Goal: Task Accomplishment & Management: Use online tool/utility

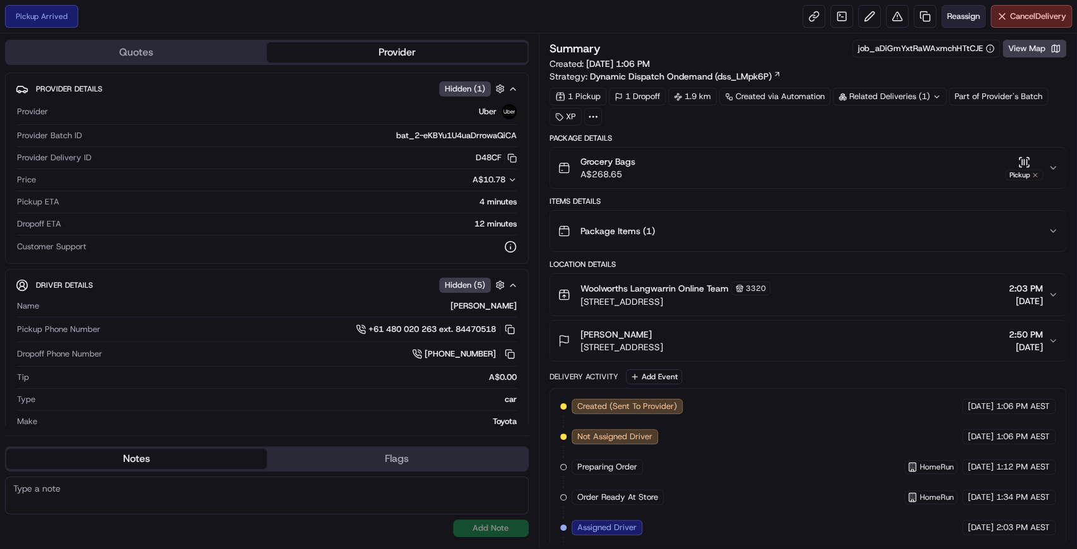
click at [955, 18] on span "Reassign" at bounding box center [963, 16] width 33 height 11
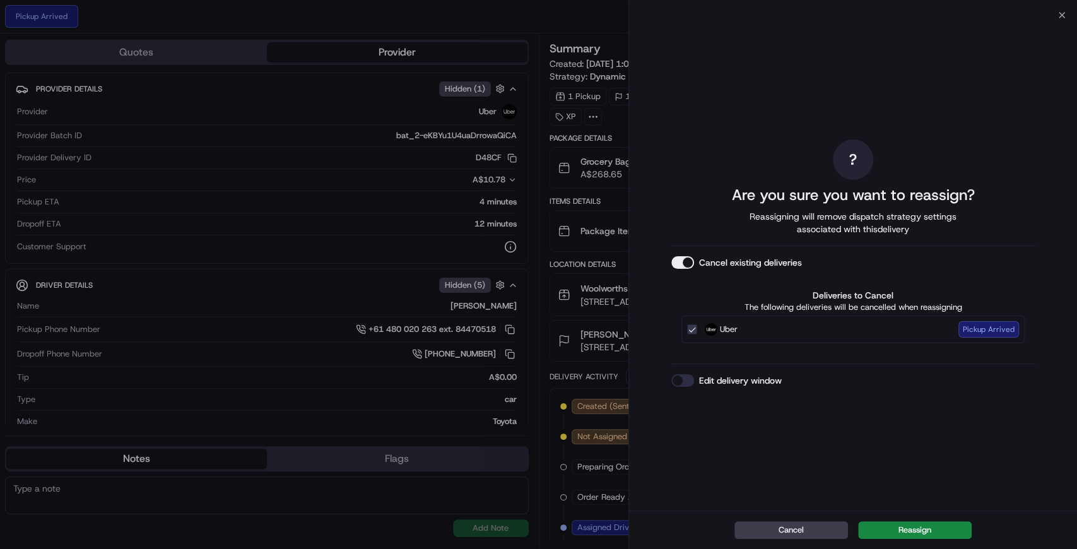
click at [684, 378] on button "Edit delivery window" at bounding box center [682, 380] width 23 height 13
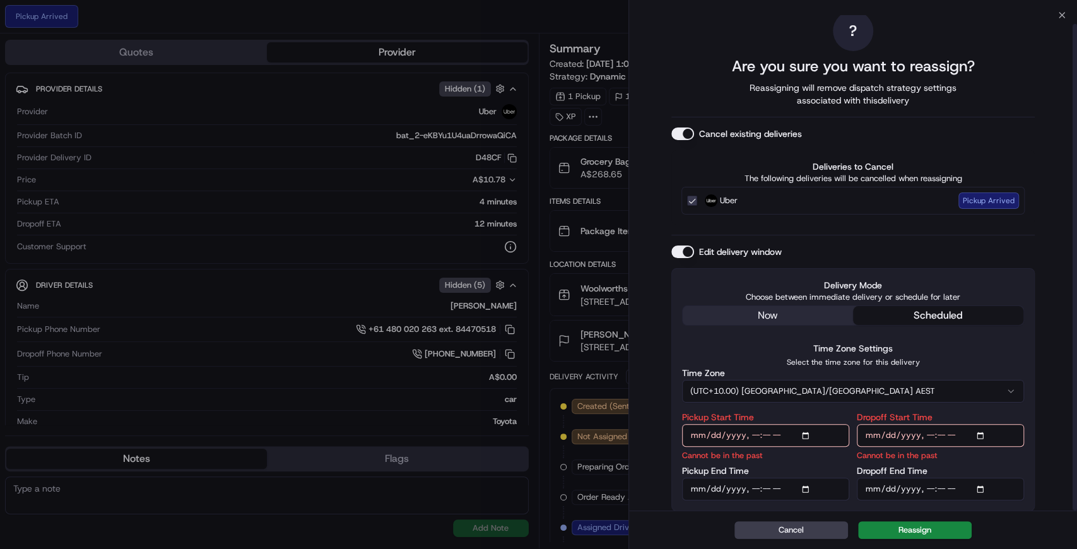
scroll to position [9, 0]
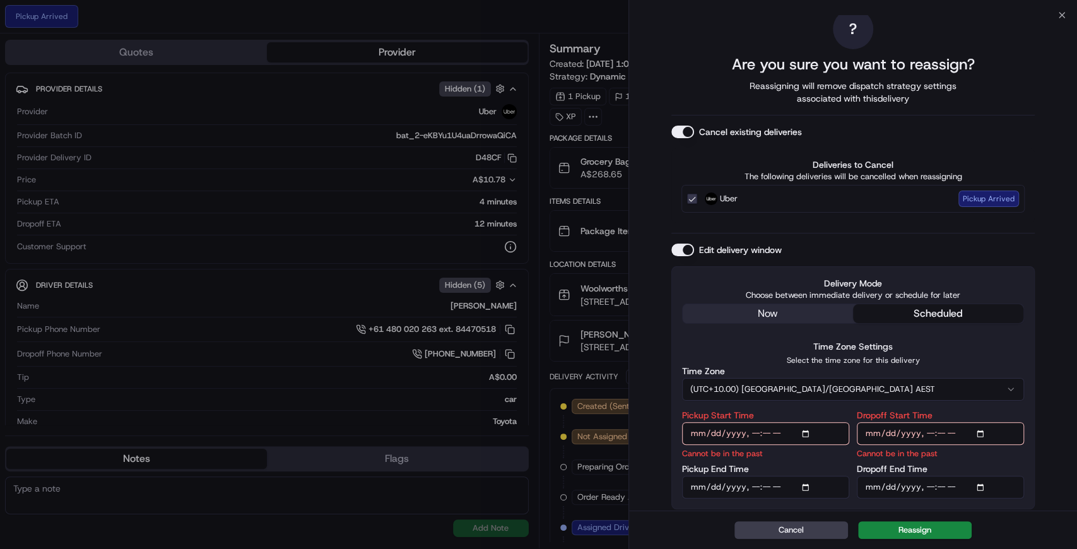
click at [759, 428] on input "Pickup Start Time" at bounding box center [765, 433] width 167 height 23
click at [752, 431] on input "Pickup Start Time" at bounding box center [765, 433] width 167 height 23
type input "[DATE]T15:30"
click at [927, 433] on input "Dropoff Start Time" at bounding box center [939, 433] width 167 height 23
type input "[DATE]T15:35"
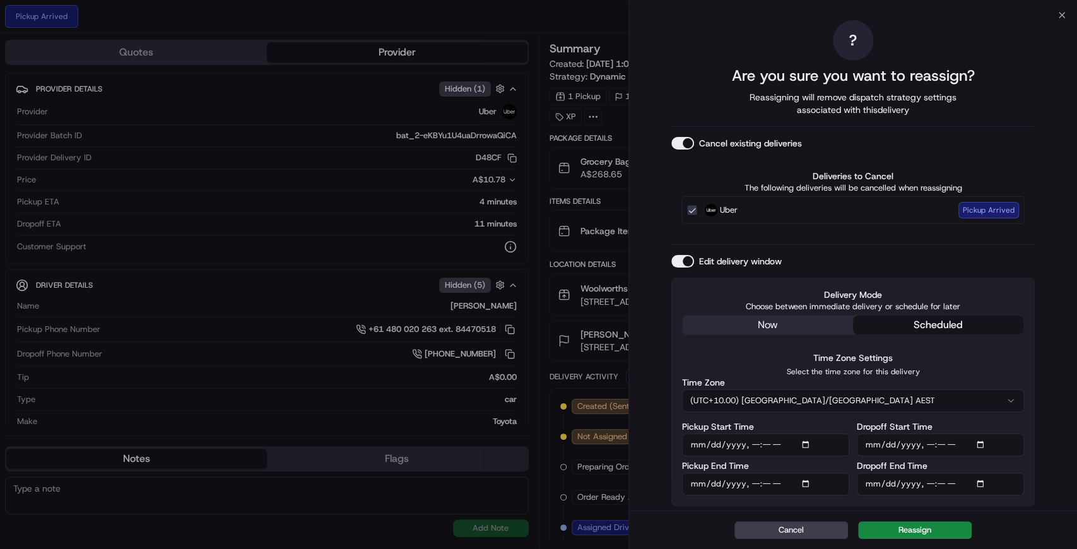
scroll to position [0, 0]
type input "[DATE]T16:35"
click at [920, 525] on button "Reassign" at bounding box center [915, 530] width 114 height 18
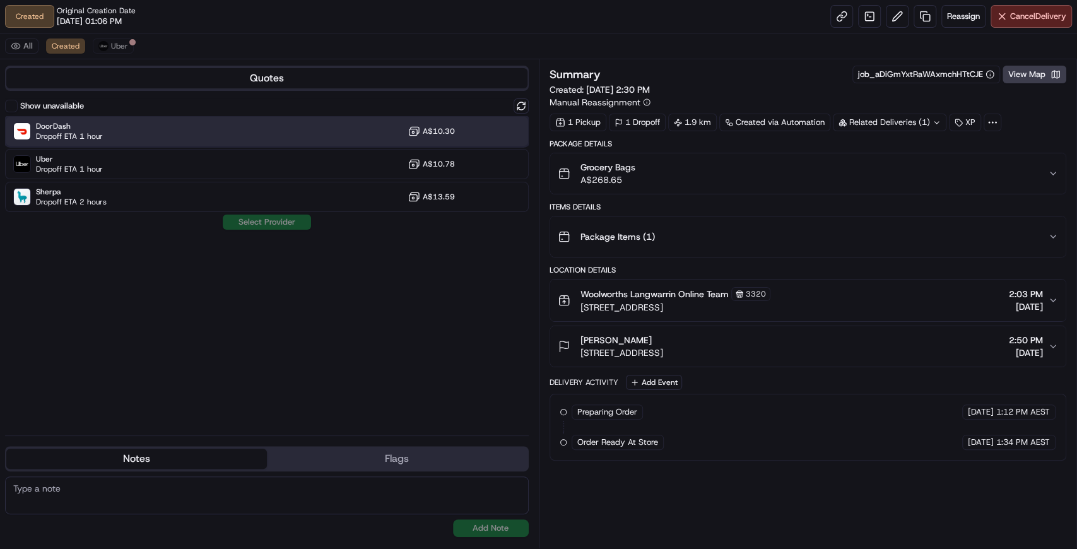
click at [135, 135] on div "DoorDash Dropoff ETA 1 hour A$10.30" at bounding box center [266, 131] width 523 height 30
click at [266, 224] on button "Assign Provider" at bounding box center [267, 221] width 90 height 15
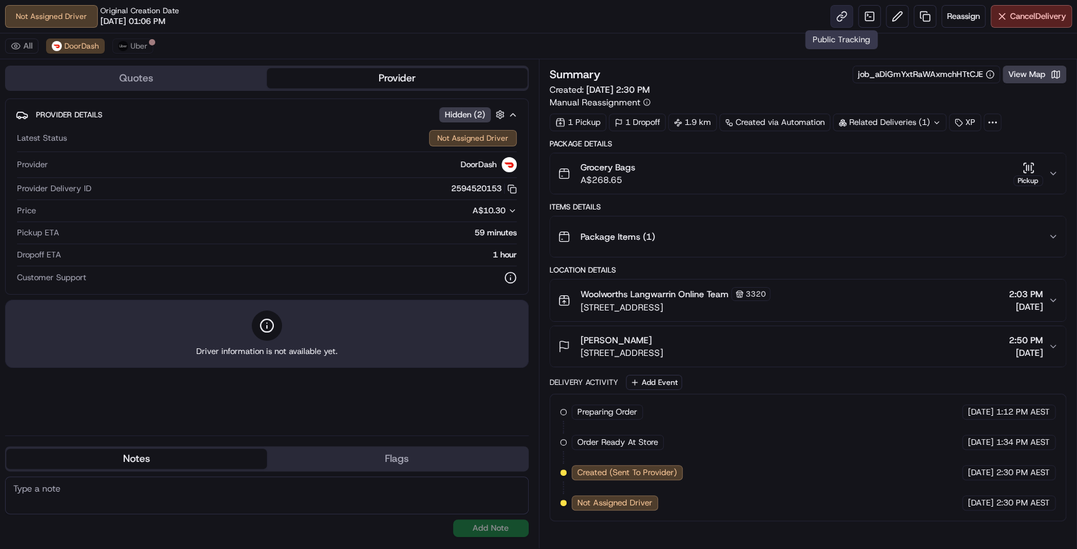
click at [838, 20] on link at bounding box center [841, 16] width 23 height 23
